Goal: Book appointment/travel/reservation

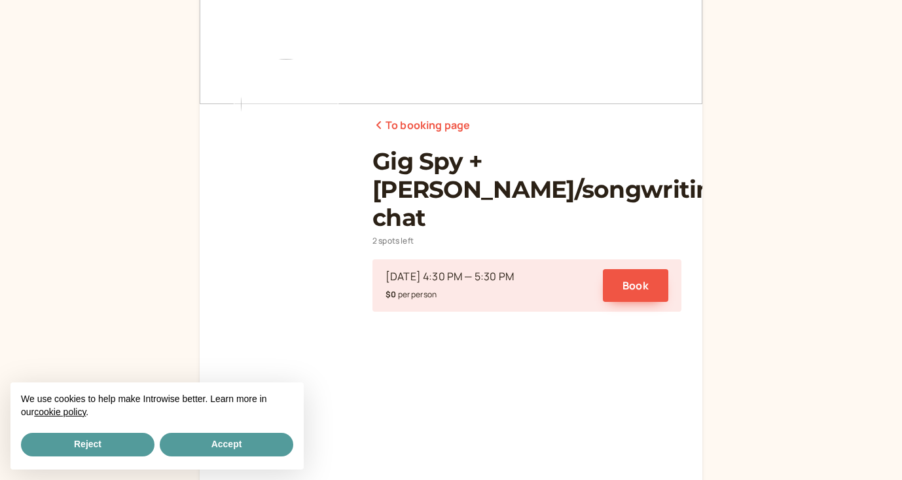
scroll to position [31, 0]
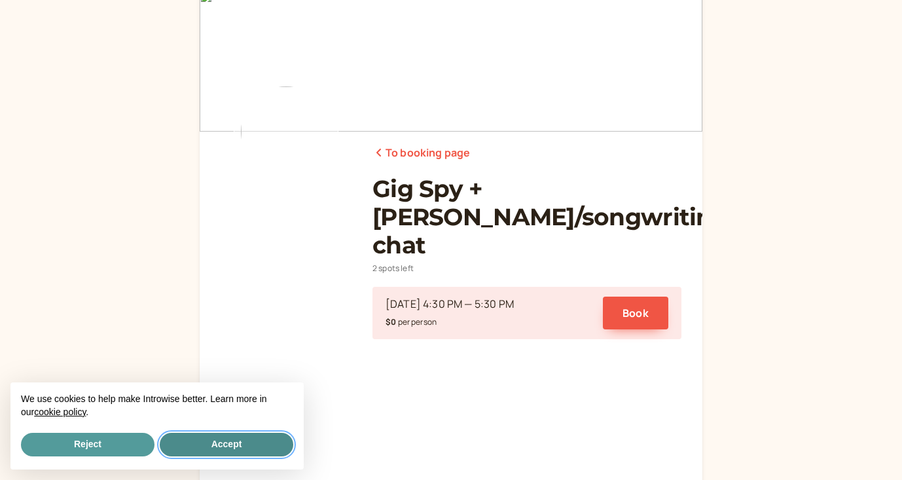
click at [234, 441] on button "Accept" at bounding box center [227, 445] width 134 height 24
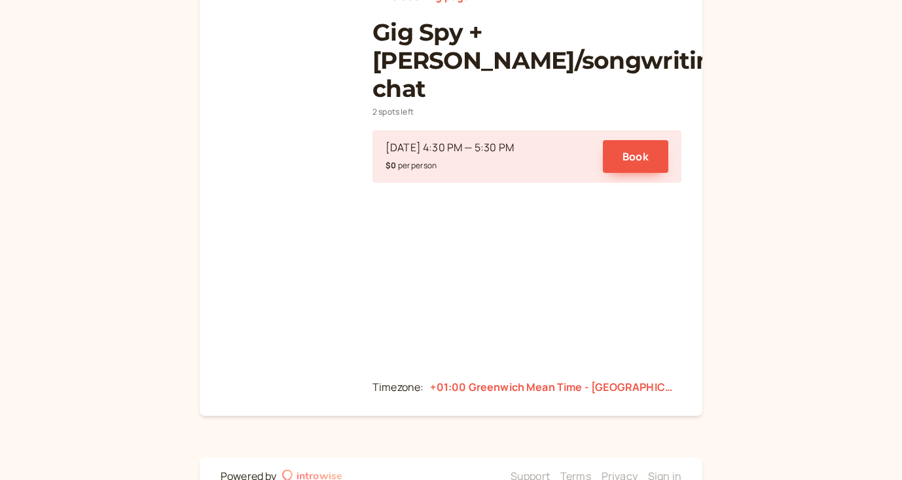
scroll to position [0, 0]
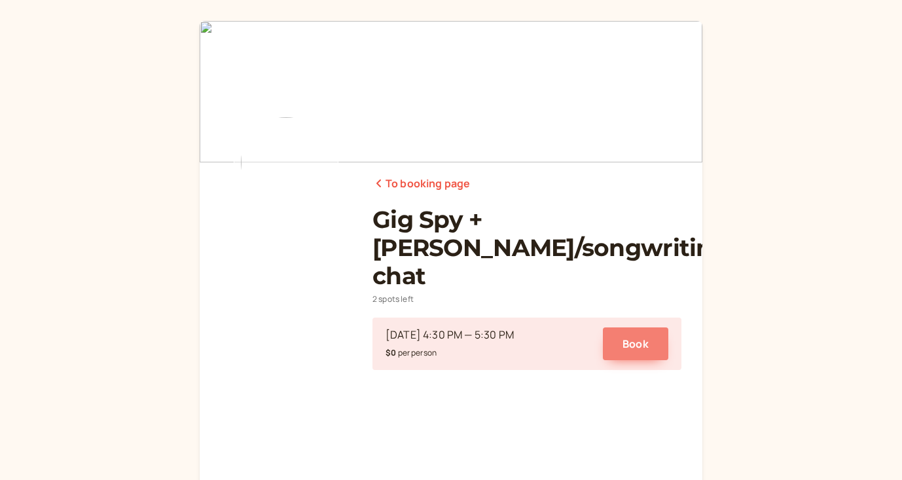
click at [639, 327] on button "Book" at bounding box center [635, 343] width 65 height 33
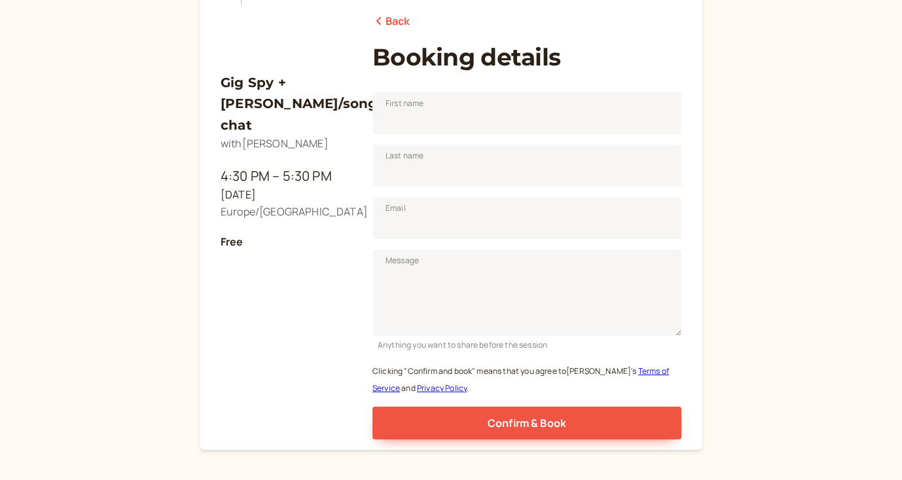
scroll to position [167, 0]
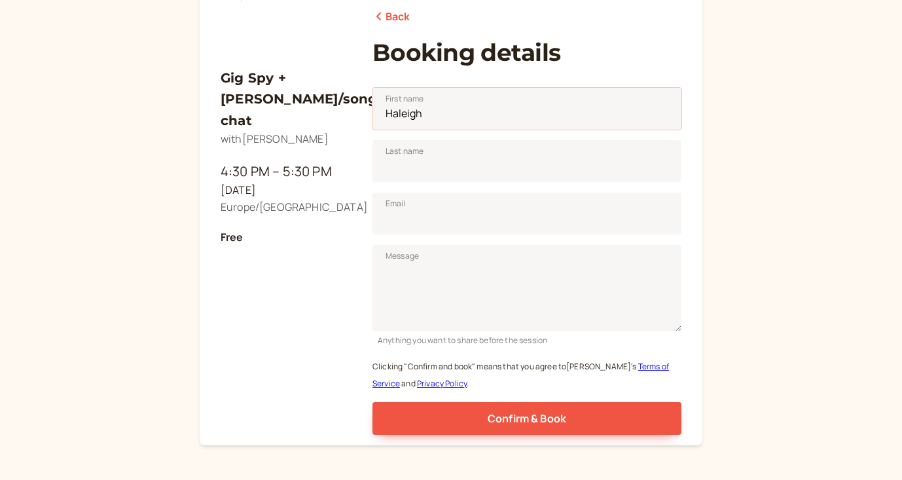
drag, startPoint x: 480, startPoint y: 109, endPoint x: 346, endPoint y: 106, distance: 134.3
click at [346, 106] on div "Gig Spy + Anna_ Lyric/songwriting chat with Anna Fitzgerald 4:30 PM – 5:30 PM M…" at bounding box center [451, 149] width 461 height 570
type input "GIG"
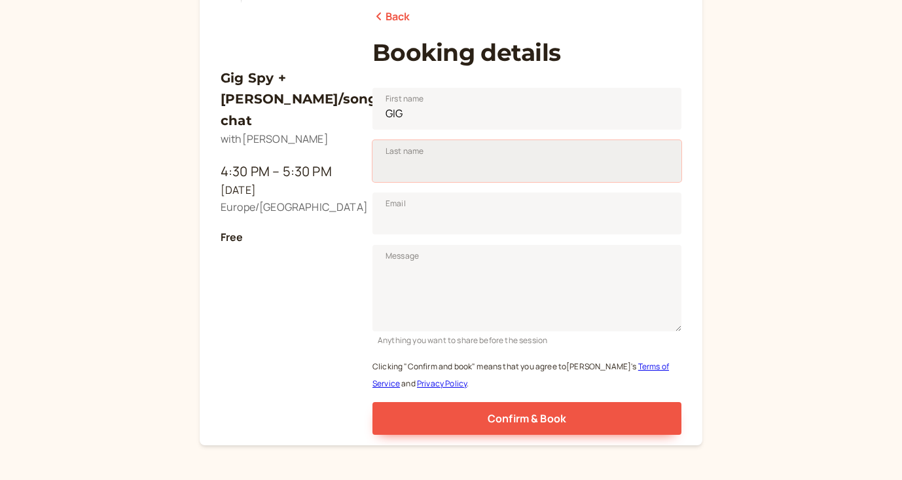
click at [403, 170] on input "Last name" at bounding box center [527, 161] width 309 height 42
type input "SPY"
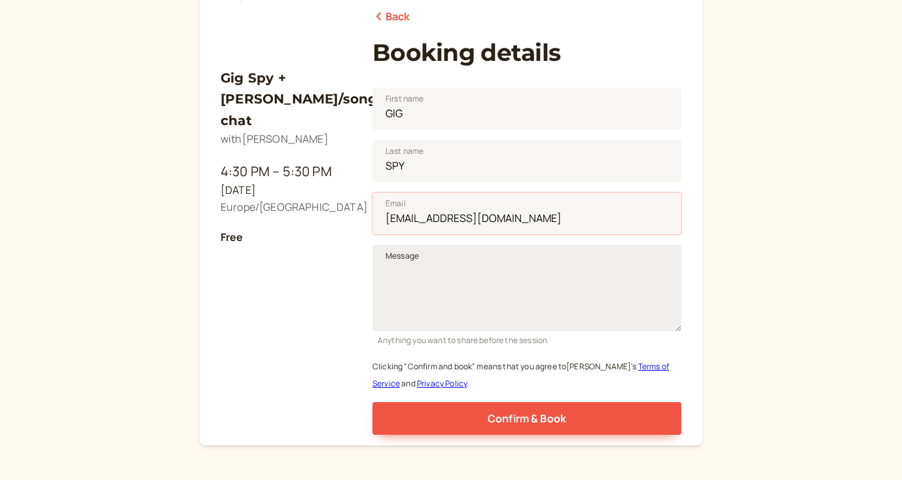
type input "[EMAIL_ADDRESS][DOMAIN_NAME]"
click at [414, 272] on textarea "Message" at bounding box center [527, 288] width 309 height 86
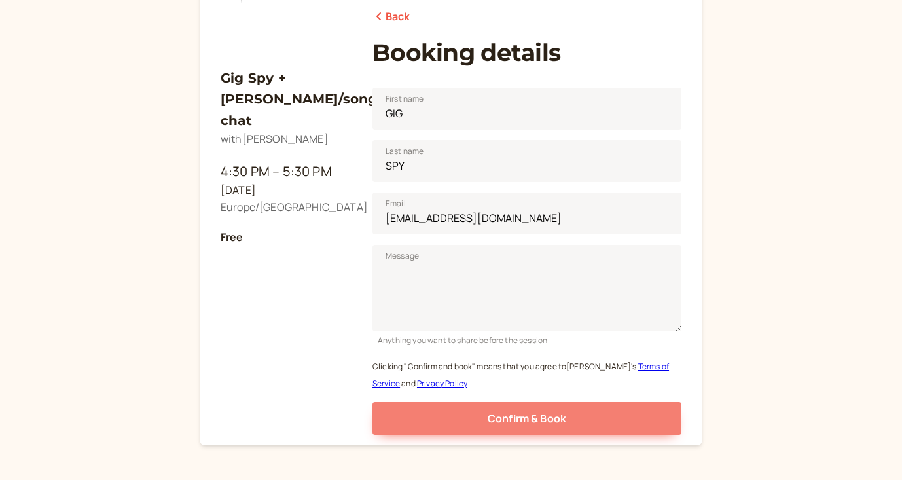
click at [456, 421] on button "Confirm & Book" at bounding box center [527, 418] width 309 height 33
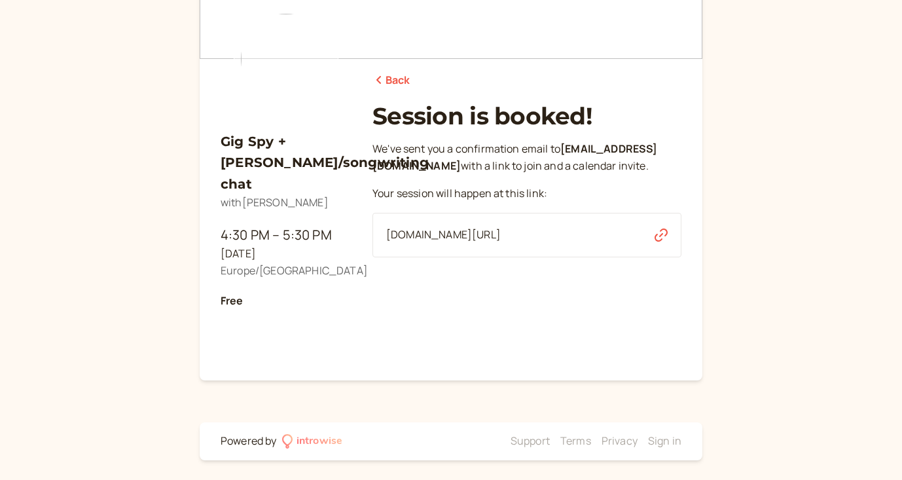
click at [659, 242] on icon "button" at bounding box center [661, 235] width 13 height 13
click at [501, 244] on span "[DOMAIN_NAME][URL]" at bounding box center [443, 235] width 115 height 17
drag, startPoint x: 383, startPoint y: 248, endPoint x: 572, endPoint y: 258, distance: 189.5
click at [572, 257] on div "[DOMAIN_NAME][URL]" at bounding box center [527, 235] width 309 height 45
copy span "[DOMAIN_NAME][URL]"
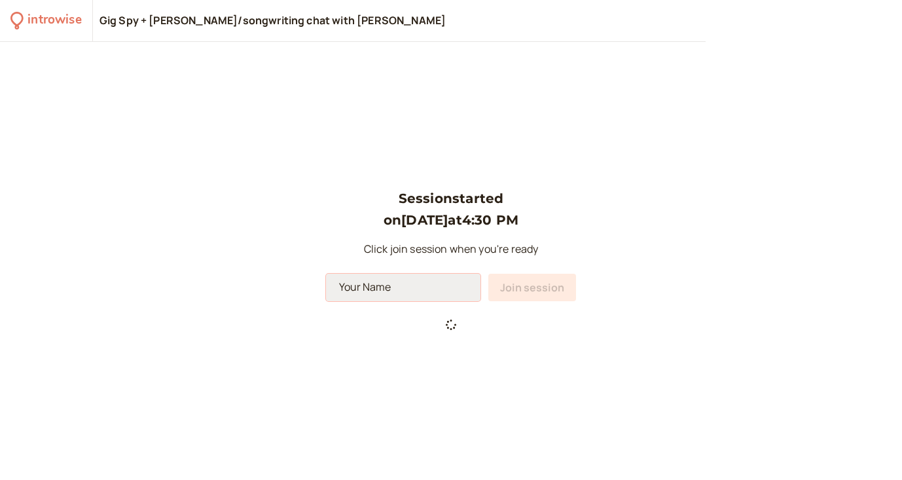
click at [407, 300] on input at bounding box center [403, 288] width 155 height 28
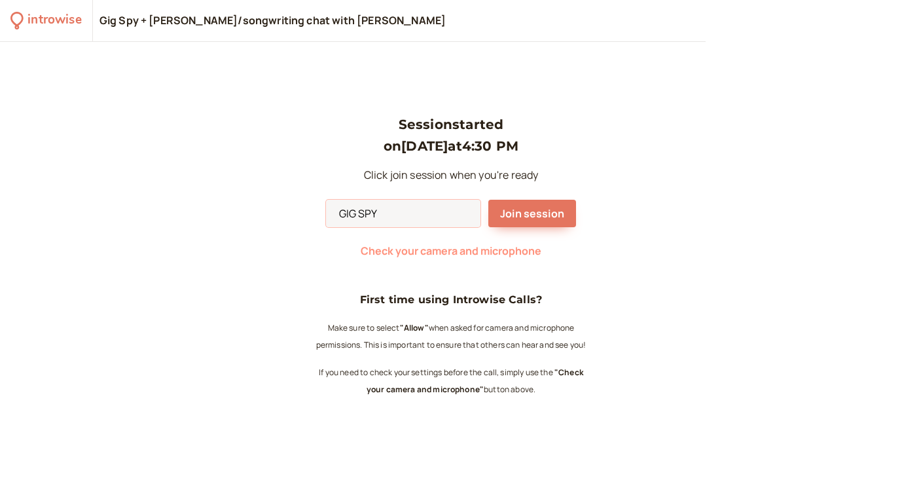
type input "GIG SPY"
click at [473, 253] on span "Check your camera and microphone" at bounding box center [451, 251] width 181 height 14
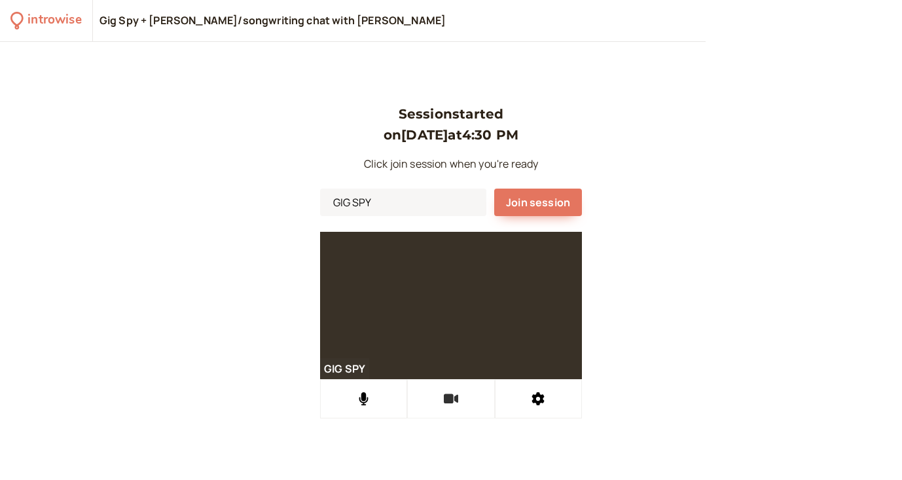
click at [462, 407] on button at bounding box center [450, 398] width 87 height 39
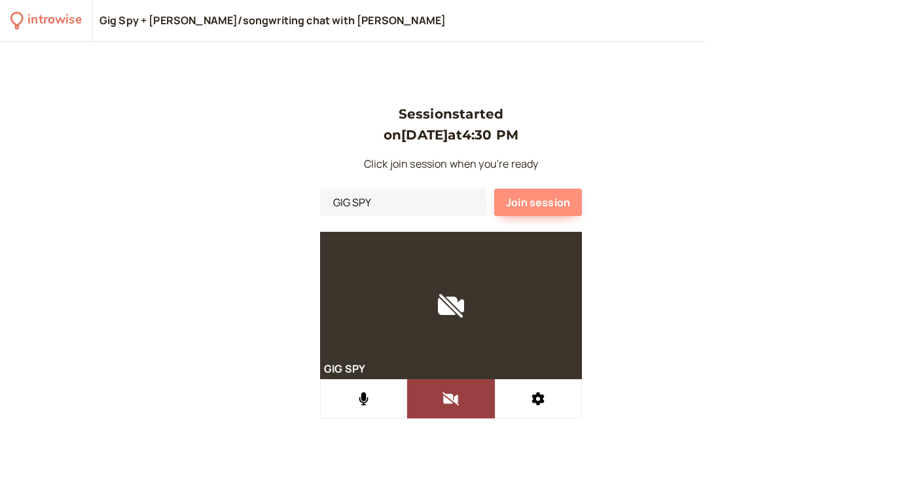
click at [557, 204] on span "Join session" at bounding box center [538, 202] width 64 height 14
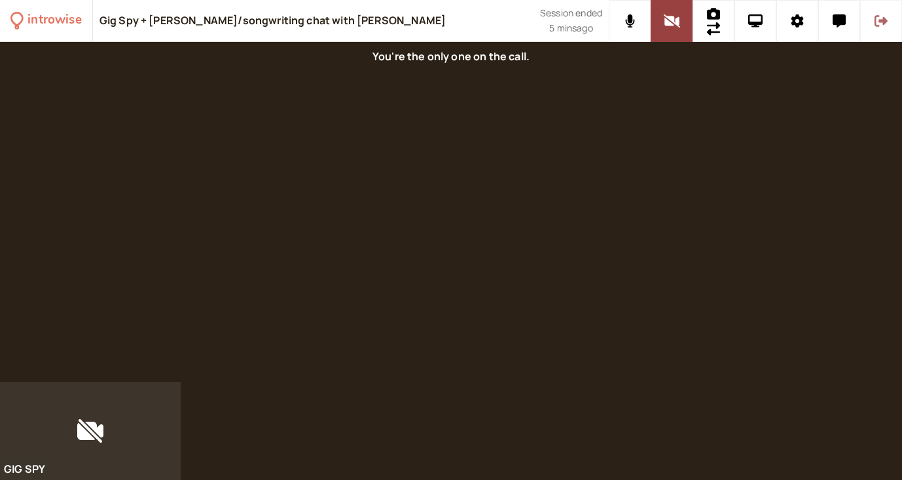
click at [891, 21] on button at bounding box center [882, 21] width 42 height 42
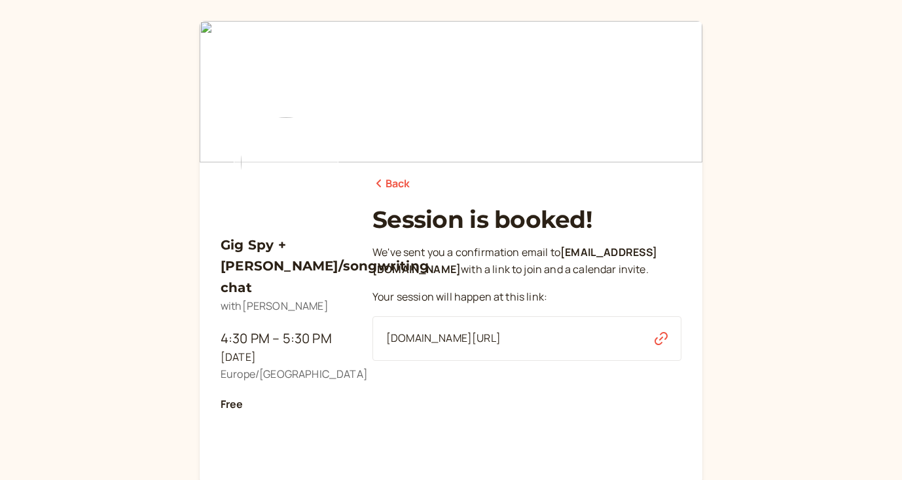
scroll to position [103, 0]
